Goal: Task Accomplishment & Management: Complete application form

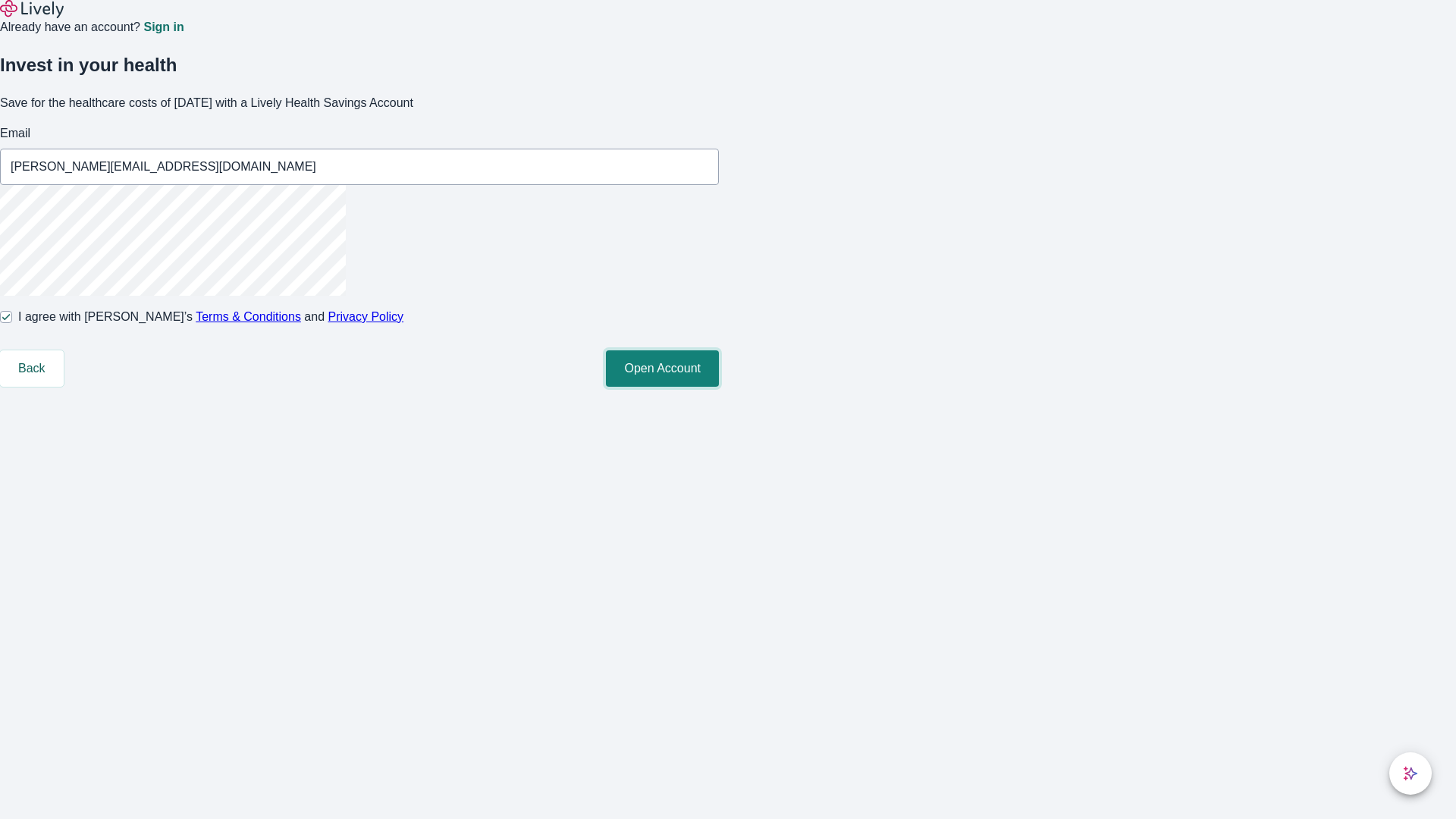
click at [719, 387] on button "Open Account" at bounding box center [662, 368] width 113 height 36
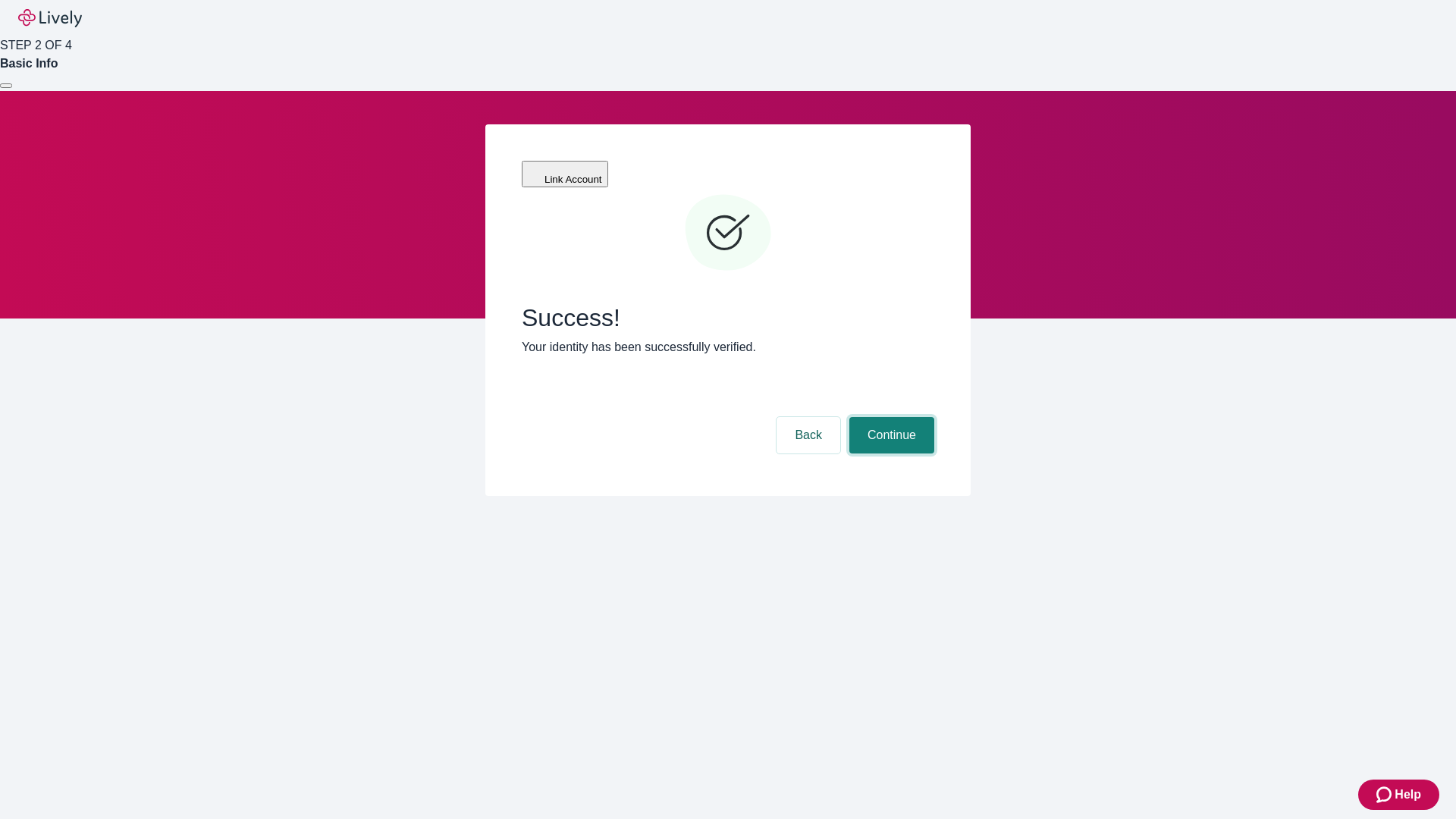
click at [890, 417] on button "Continue" at bounding box center [892, 435] width 85 height 36
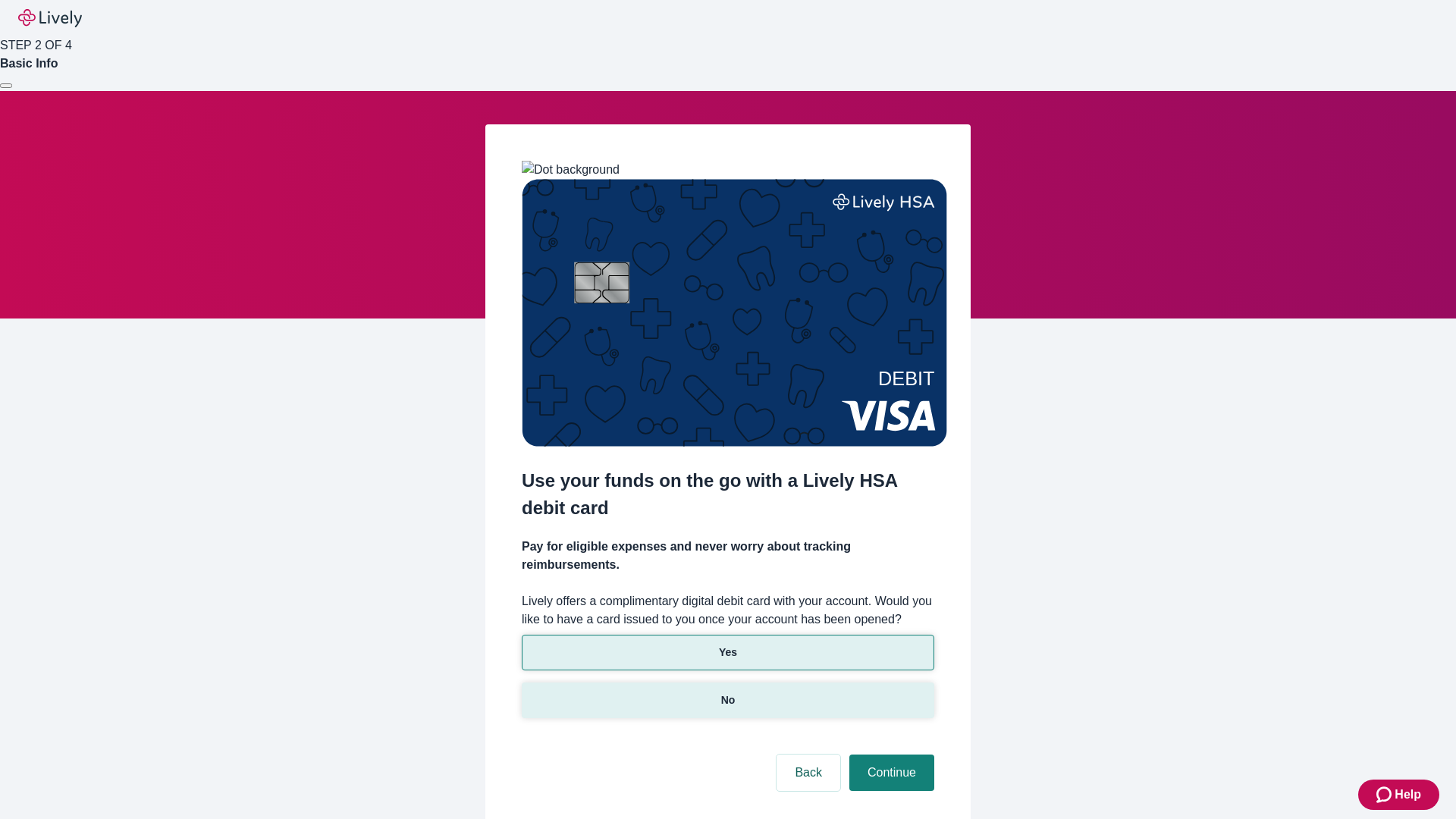
click at [727, 693] on p "No" at bounding box center [728, 700] width 14 height 16
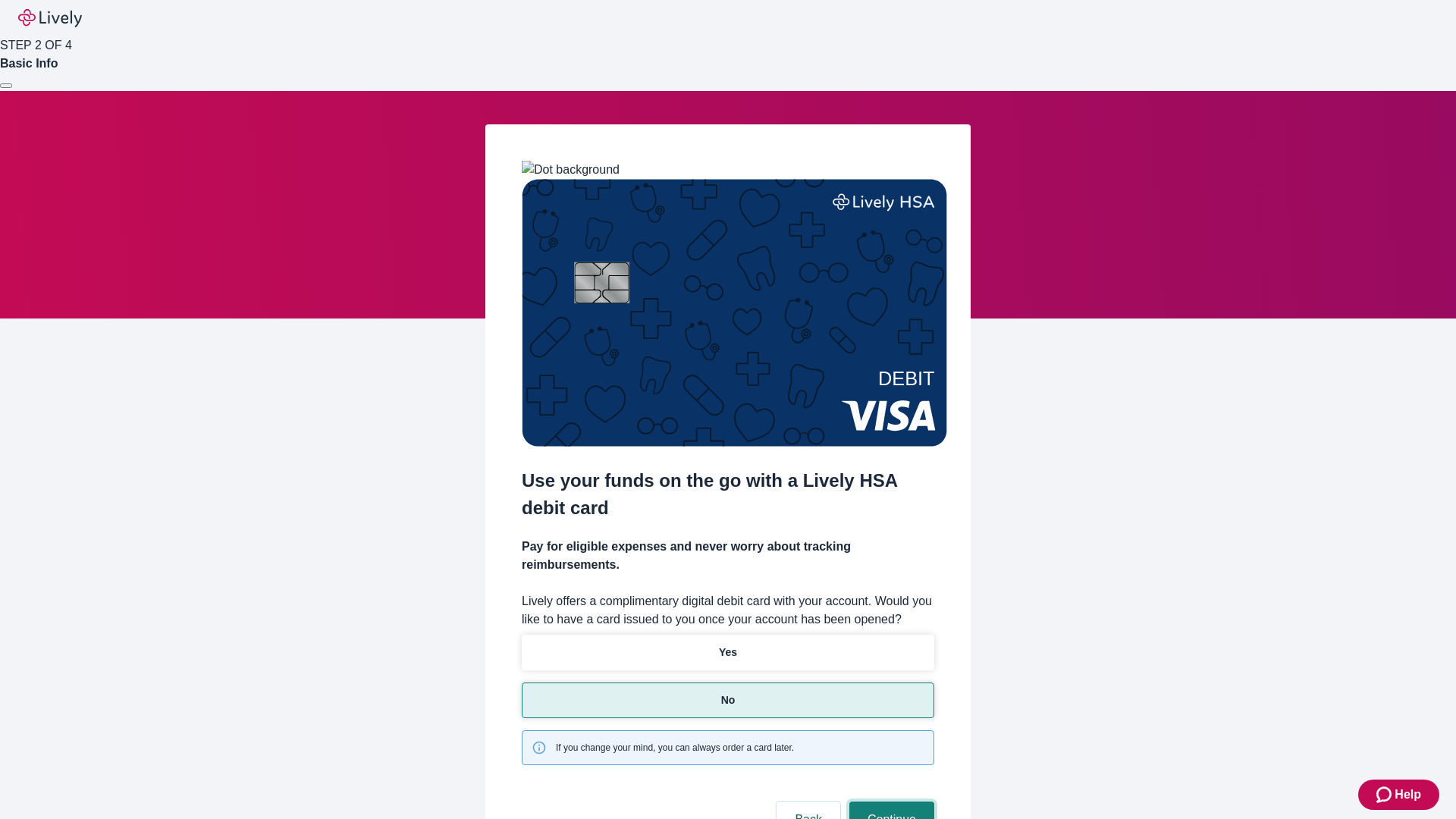
click at [890, 802] on button "Continue" at bounding box center [892, 820] width 85 height 36
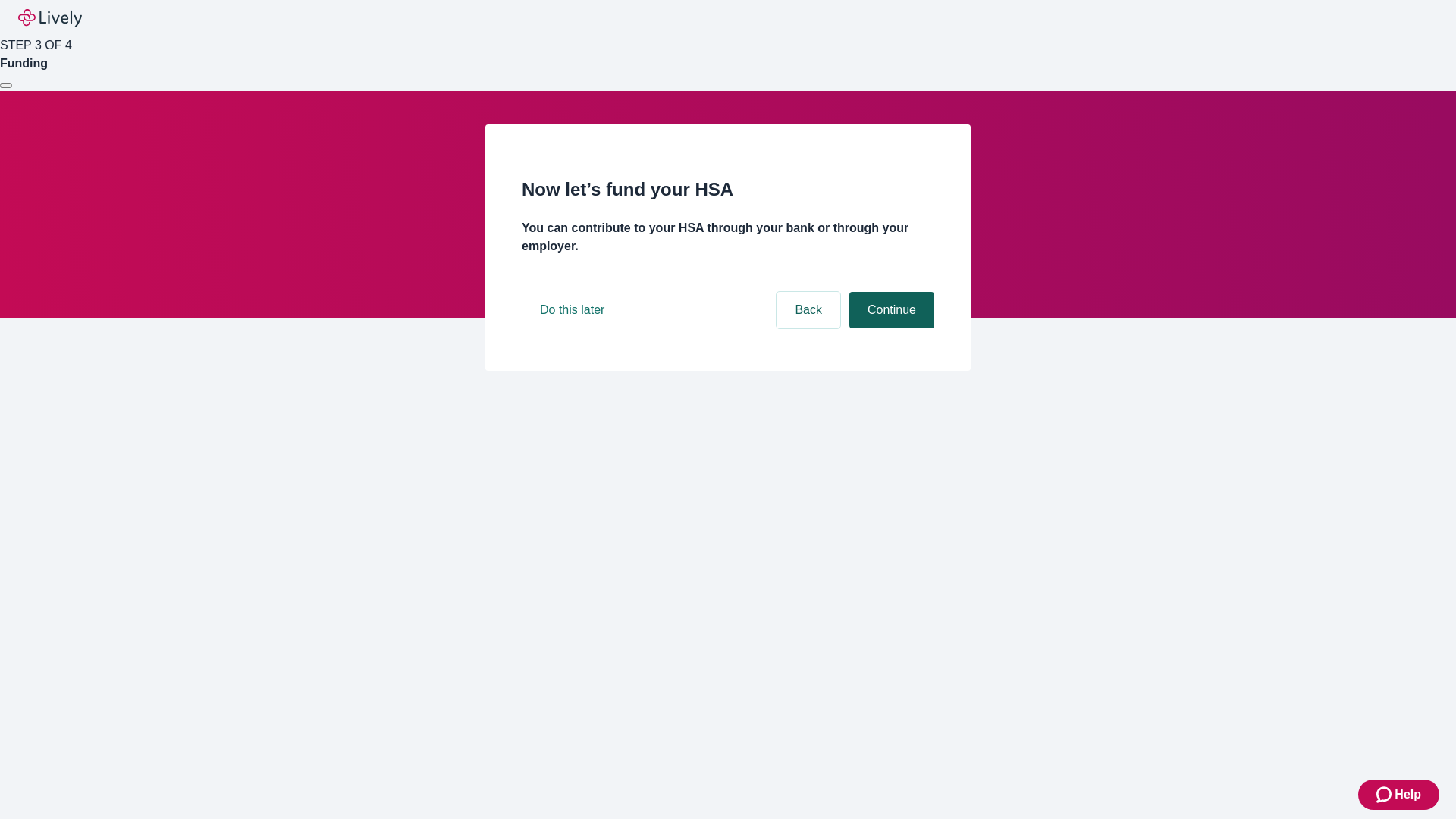
click at [890, 328] on button "Continue" at bounding box center [892, 310] width 85 height 36
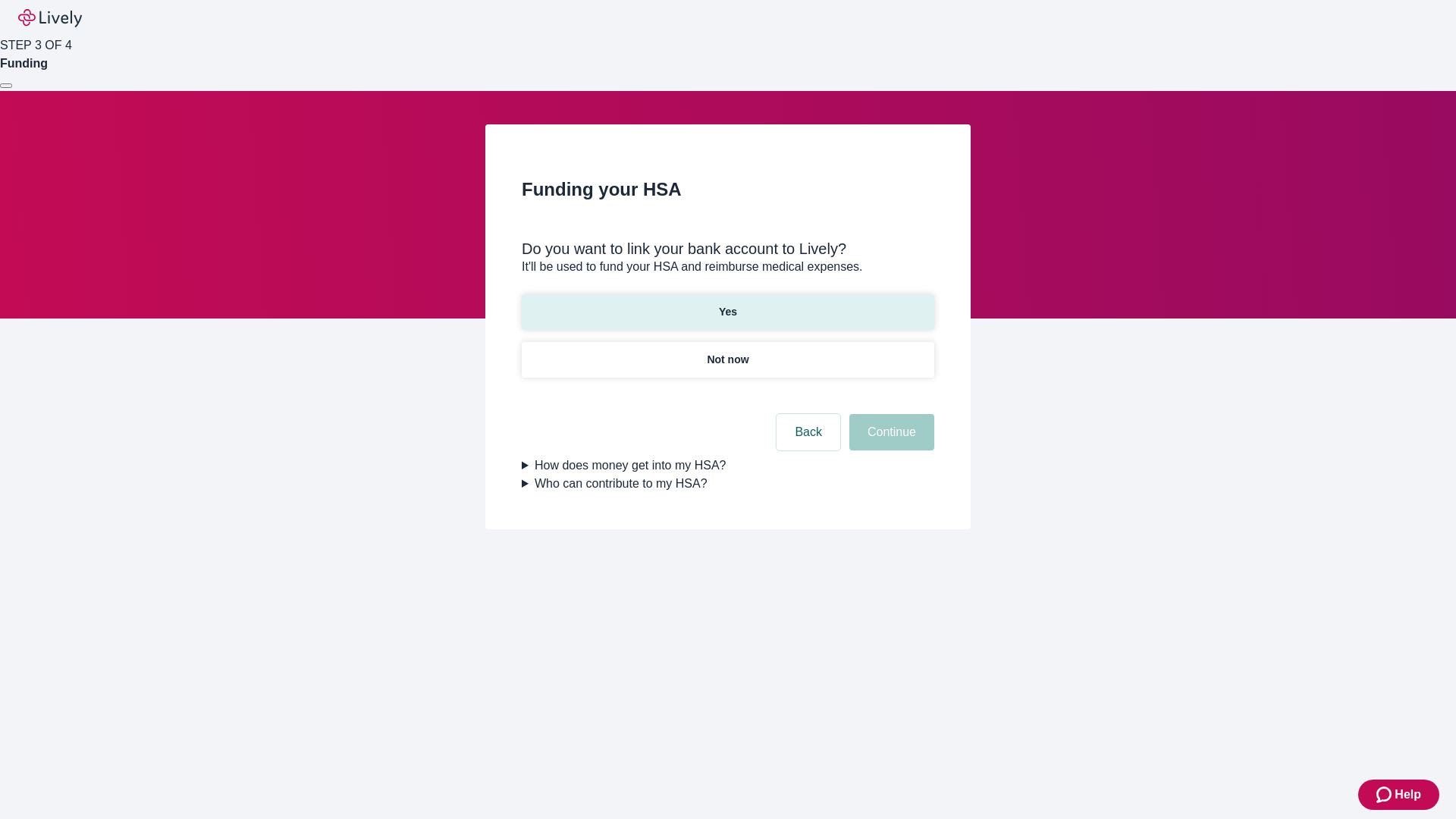
click at [727, 304] on p "Yes" at bounding box center [728, 312] width 18 height 16
click at [890, 414] on button "Continue" at bounding box center [892, 432] width 85 height 36
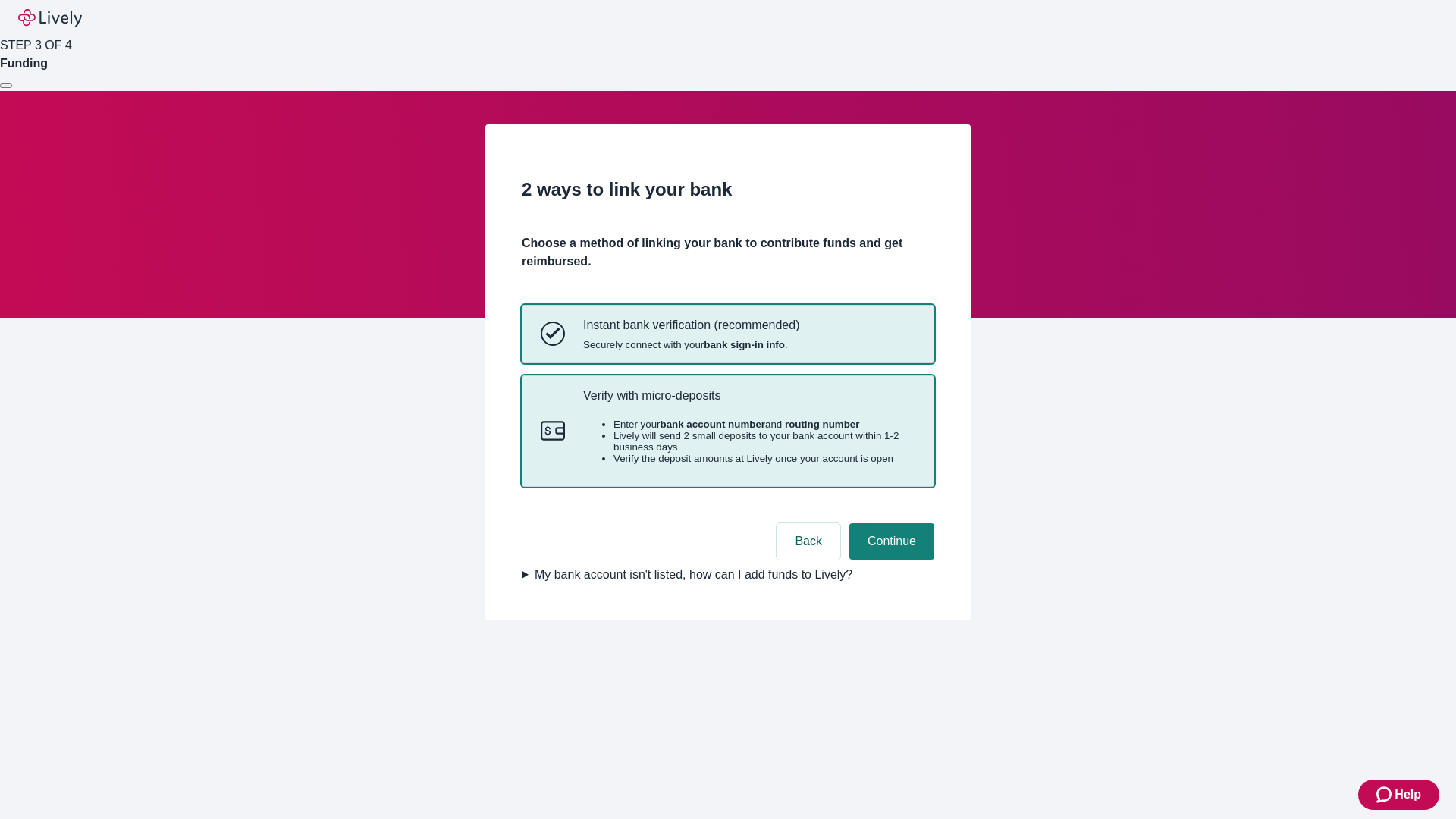
click at [748, 403] on p "Verify with micro-deposits" at bounding box center [749, 395] width 332 height 14
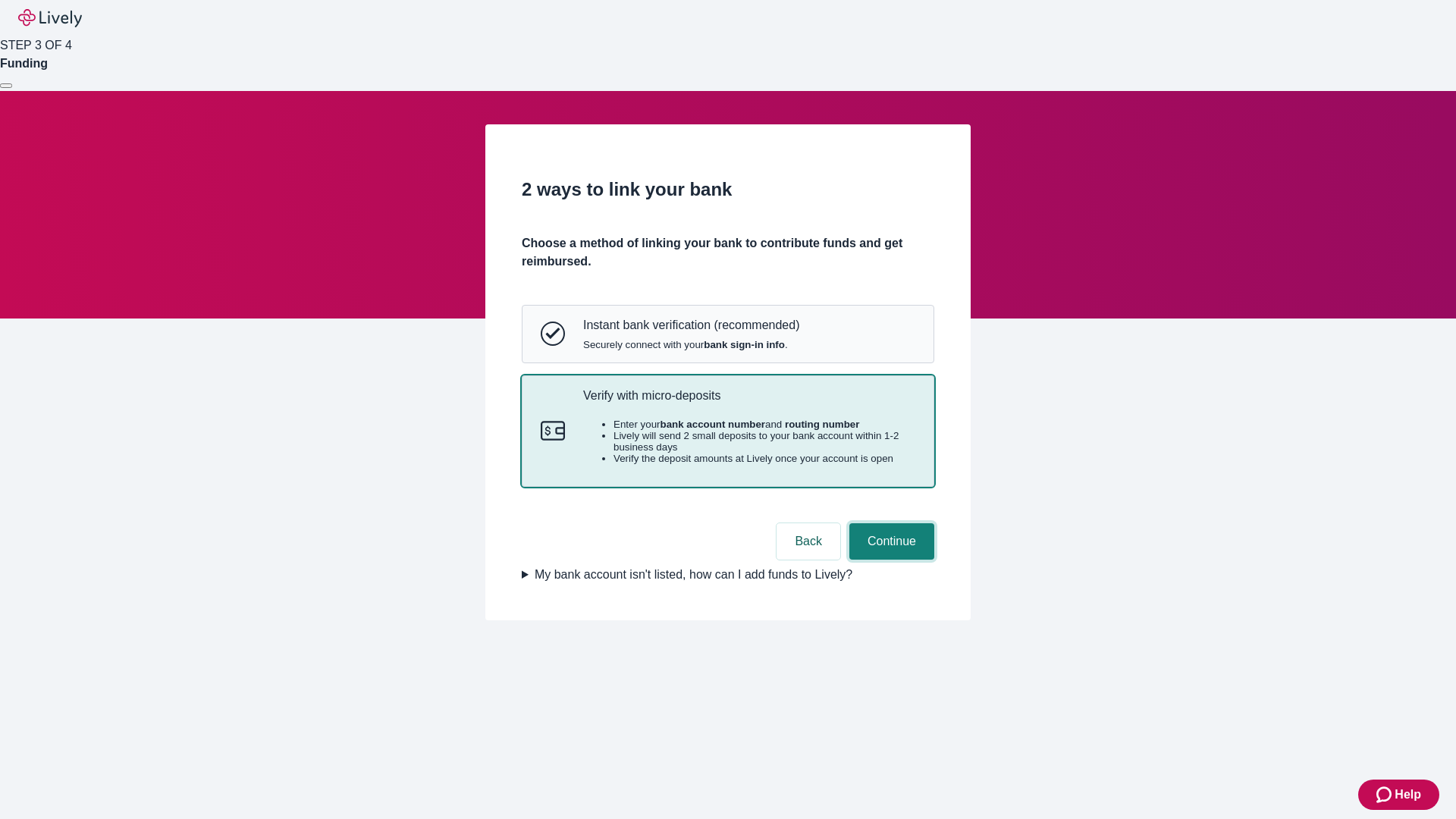
click at [890, 560] on button "Continue" at bounding box center [892, 542] width 85 height 36
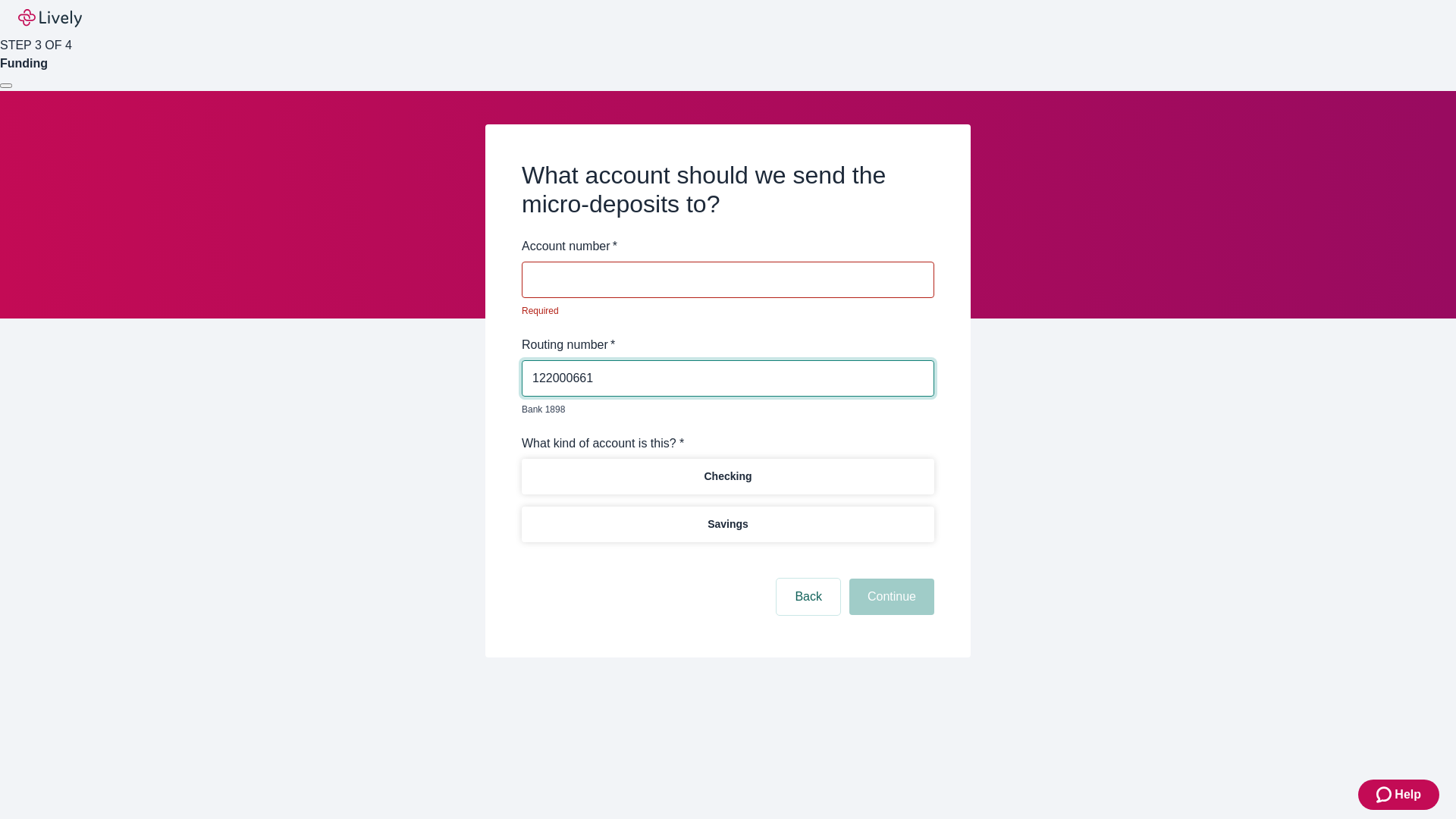
type input "122000661"
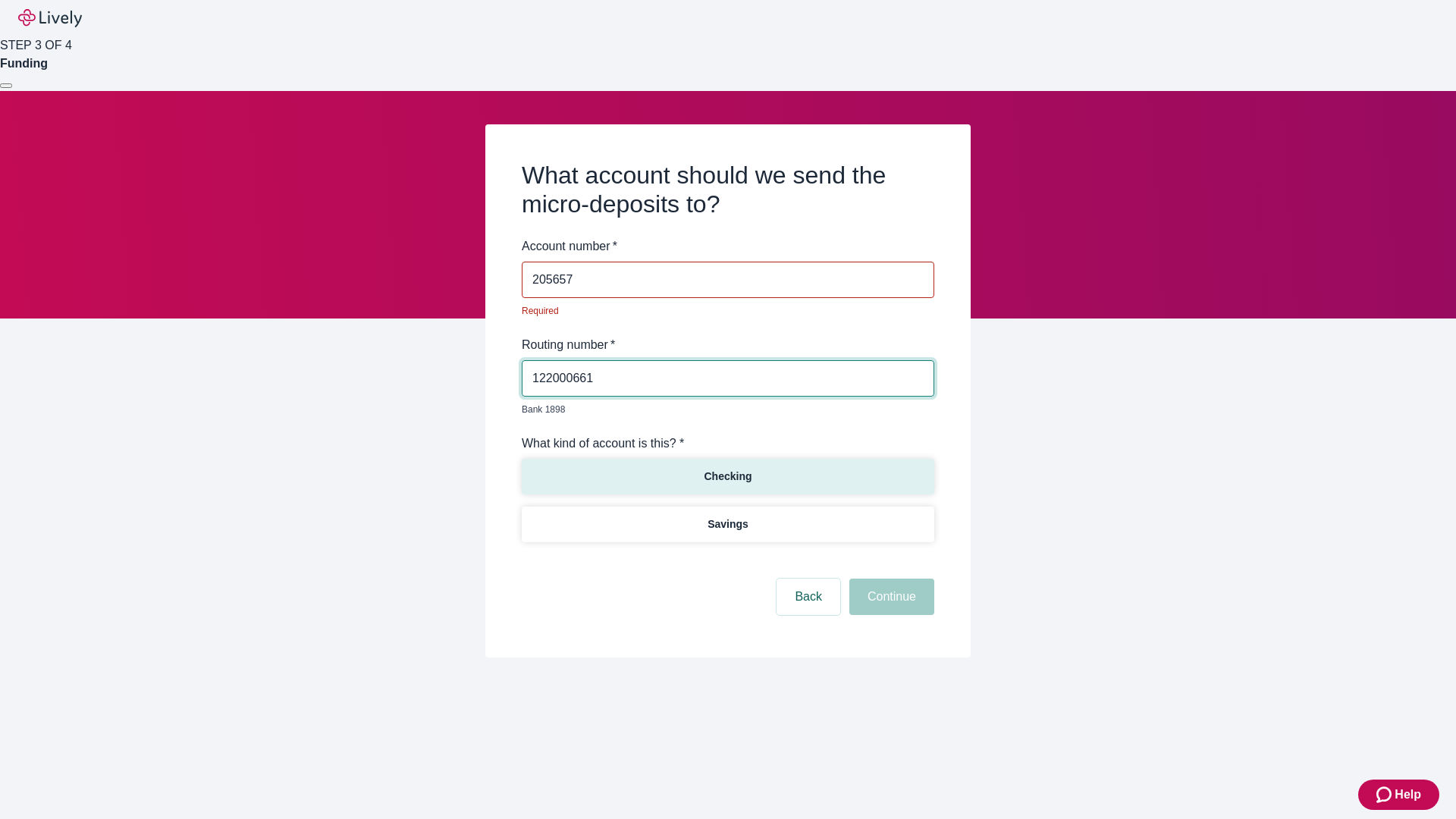
type input "205657"
click at [727, 469] on p "Checking" at bounding box center [728, 476] width 48 height 16
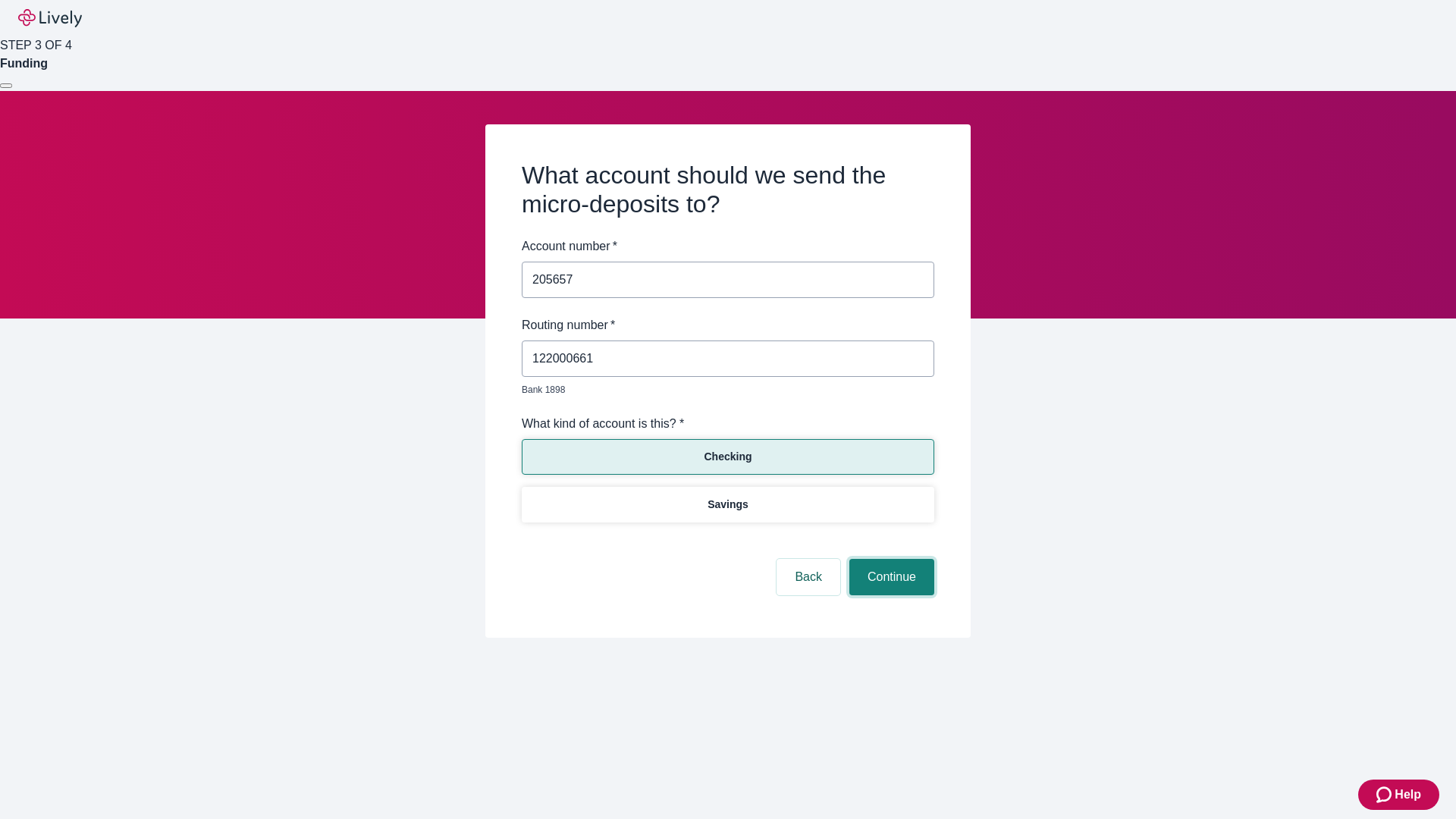
click at [890, 560] on button "Continue" at bounding box center [892, 577] width 85 height 36
